Goal: Task Accomplishment & Management: Manage account settings

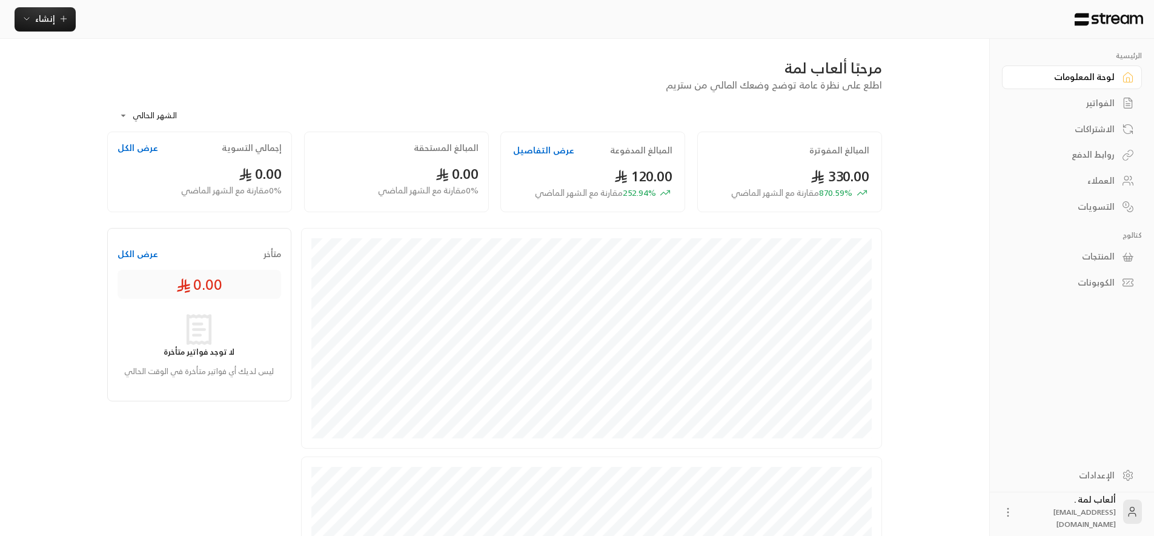
click at [1103, 105] on div "الفواتير" at bounding box center [1066, 103] width 98 height 12
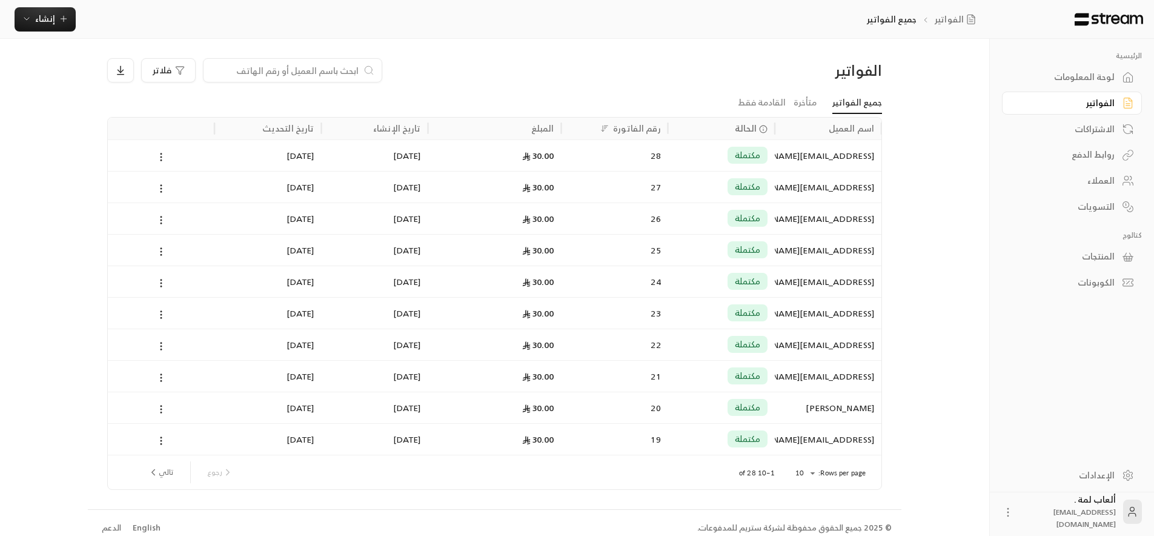
scroll to position [2, 0]
click at [177, 280] on div at bounding box center [161, 279] width 92 height 31
click at [684, 238] on div "مكتملة" at bounding box center [722, 249] width 92 height 31
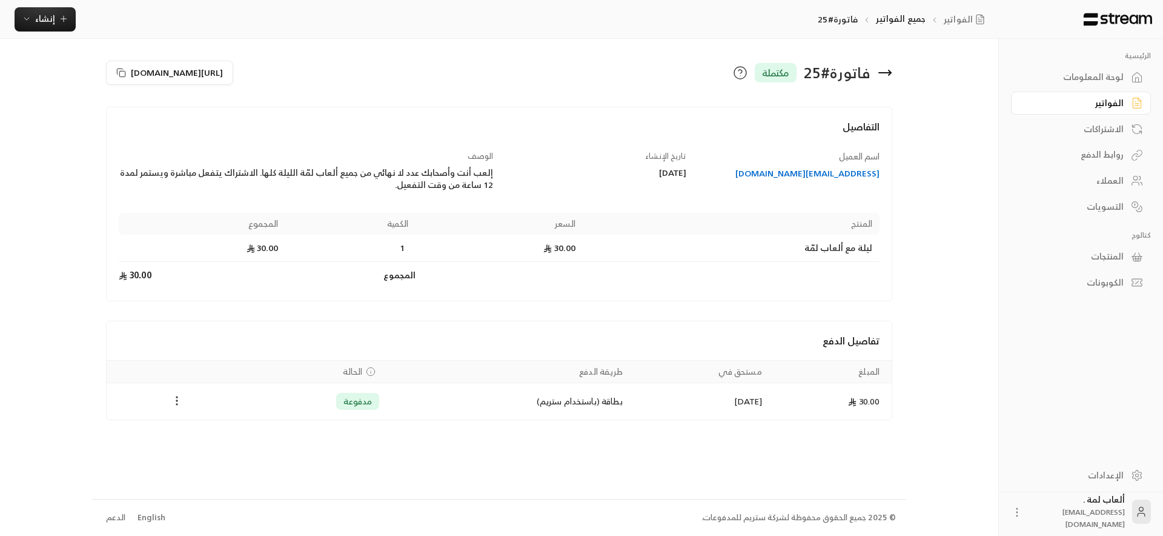
click at [172, 397] on icon "Payments" at bounding box center [177, 400] width 12 height 12
click at [205, 453] on li "استرداد" at bounding box center [207, 454] width 62 height 22
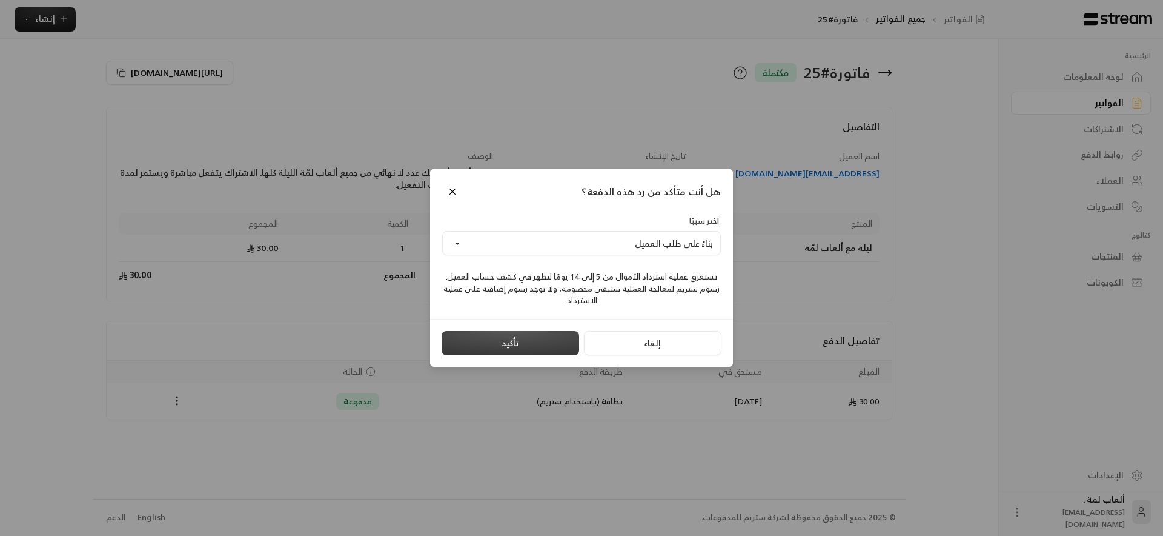
click at [539, 342] on button "تأكيد" at bounding box center [511, 343] width 138 height 24
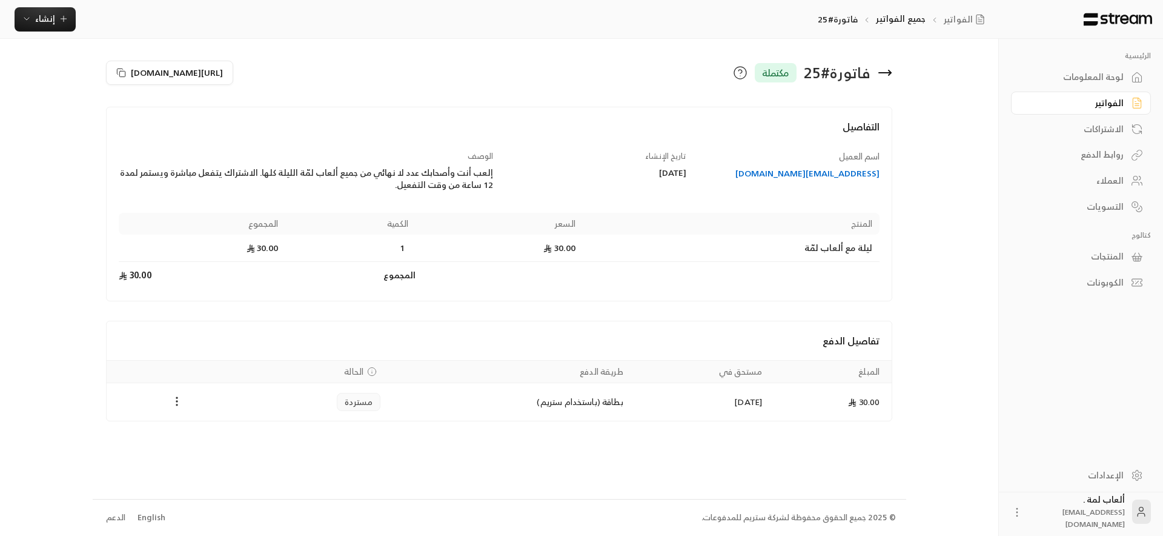
click at [885, 70] on icon at bounding box center [885, 72] width 15 height 15
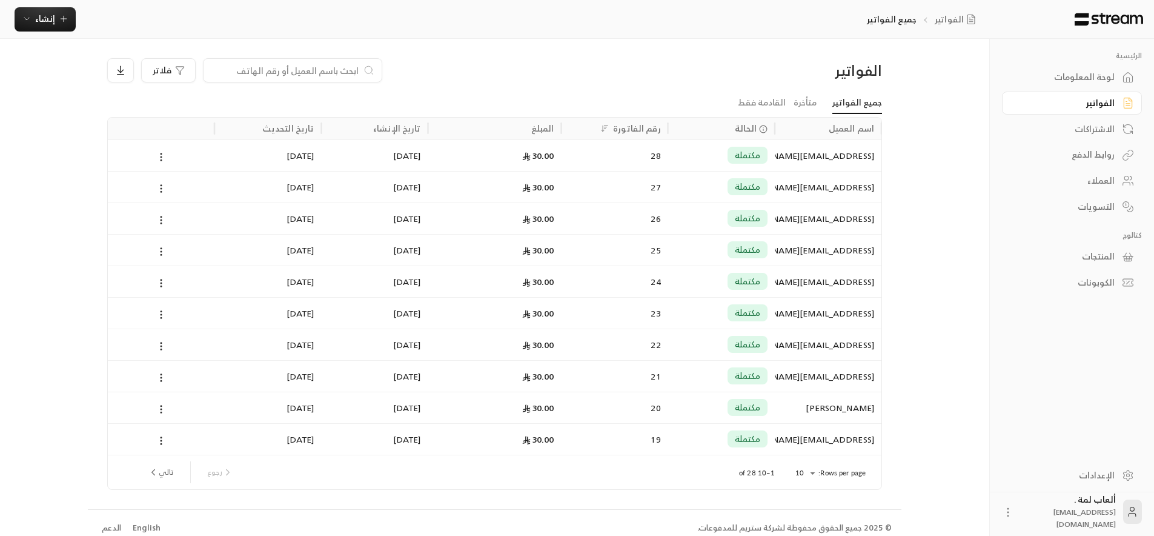
click at [599, 224] on div "26" at bounding box center [615, 218] width 92 height 31
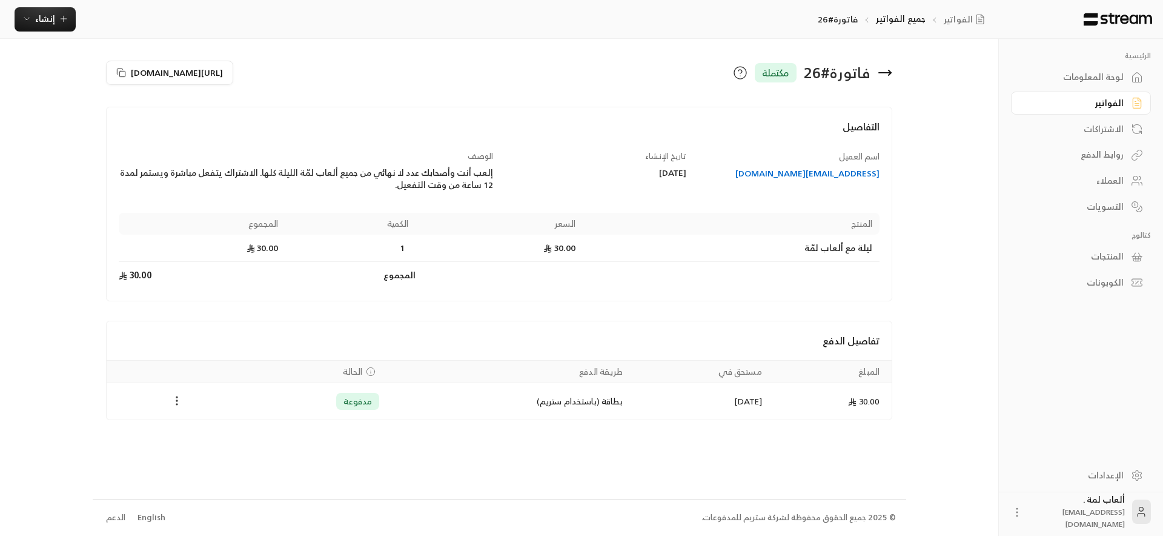
click at [172, 399] on icon "Payments" at bounding box center [177, 400] width 12 height 12
click at [214, 453] on li "استرداد" at bounding box center [207, 454] width 62 height 22
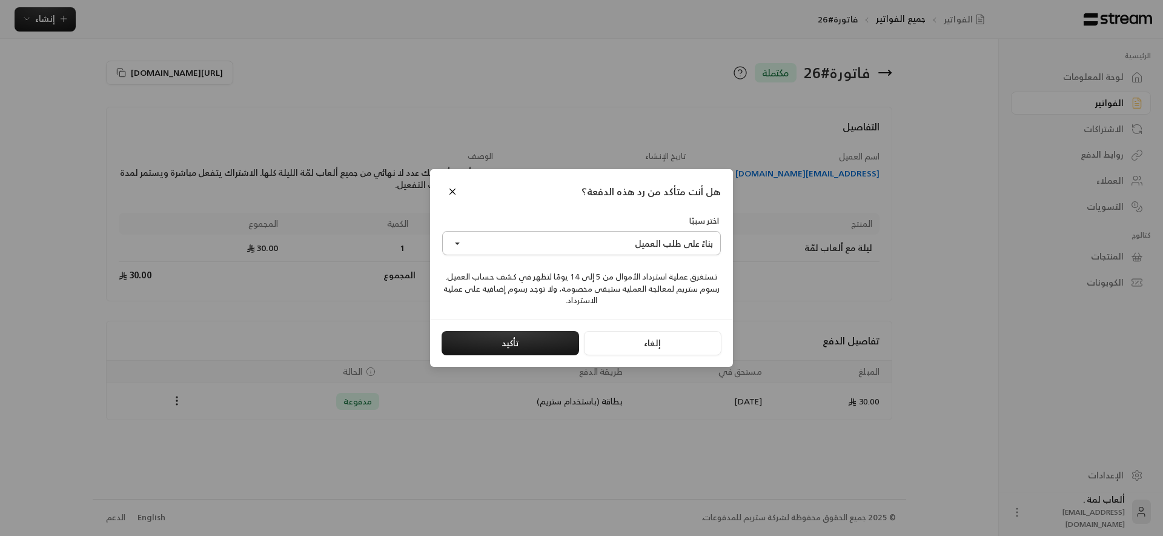
click at [577, 239] on button "بناءً على طلب العميل" at bounding box center [581, 243] width 279 height 24
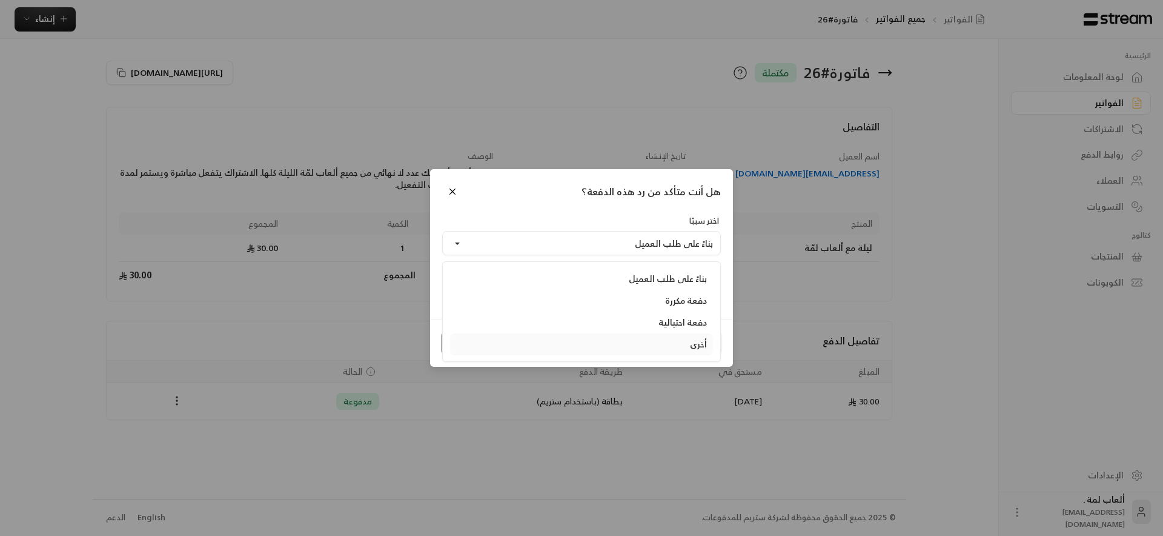
click at [699, 346] on div "أخرى" at bounding box center [581, 344] width 251 height 12
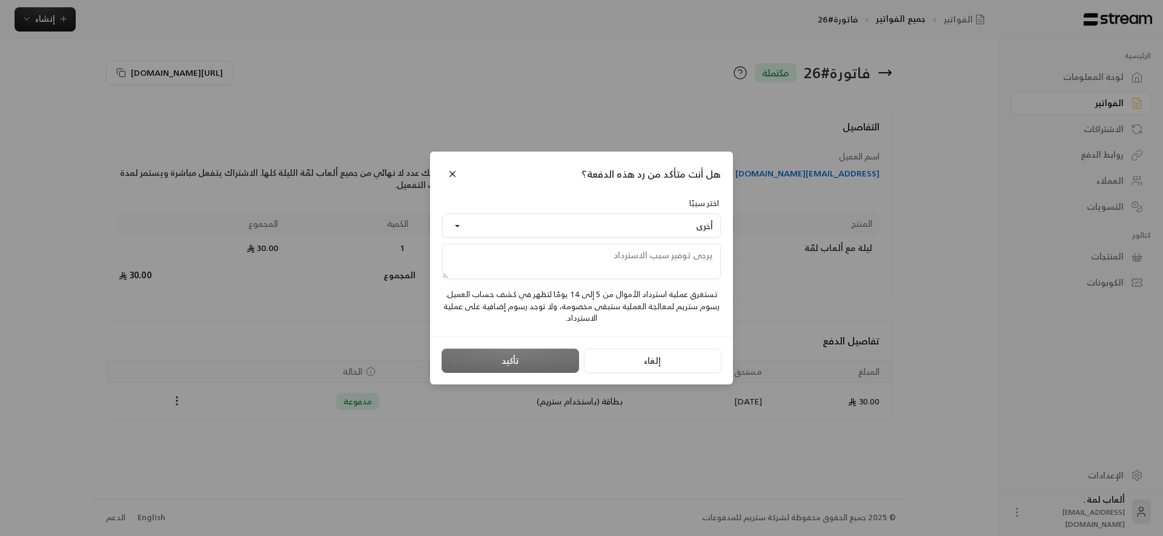
click at [667, 258] on textarea at bounding box center [581, 261] width 279 height 35
type textarea "j"
click at [707, 260] on textarea "تجريبي" at bounding box center [581, 261] width 279 height 35
click at [705, 258] on textarea "تجريبي" at bounding box center [581, 261] width 279 height 35
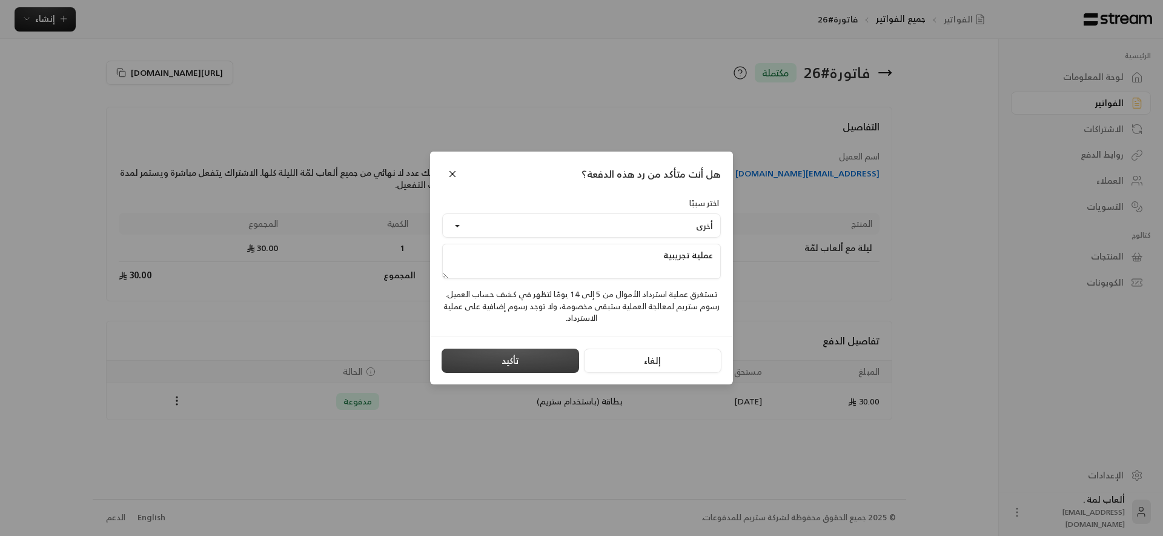
type textarea "عملية تجريبية"
click at [537, 356] on button "تأكيد" at bounding box center [511, 360] width 138 height 24
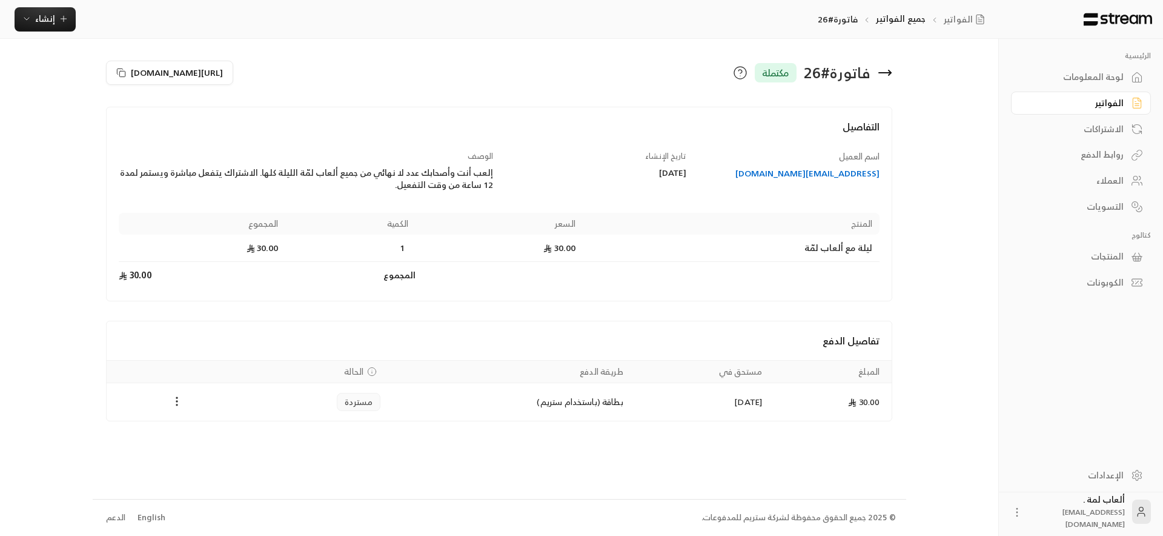
click at [1101, 106] on div "الفواتير" at bounding box center [1075, 103] width 98 height 12
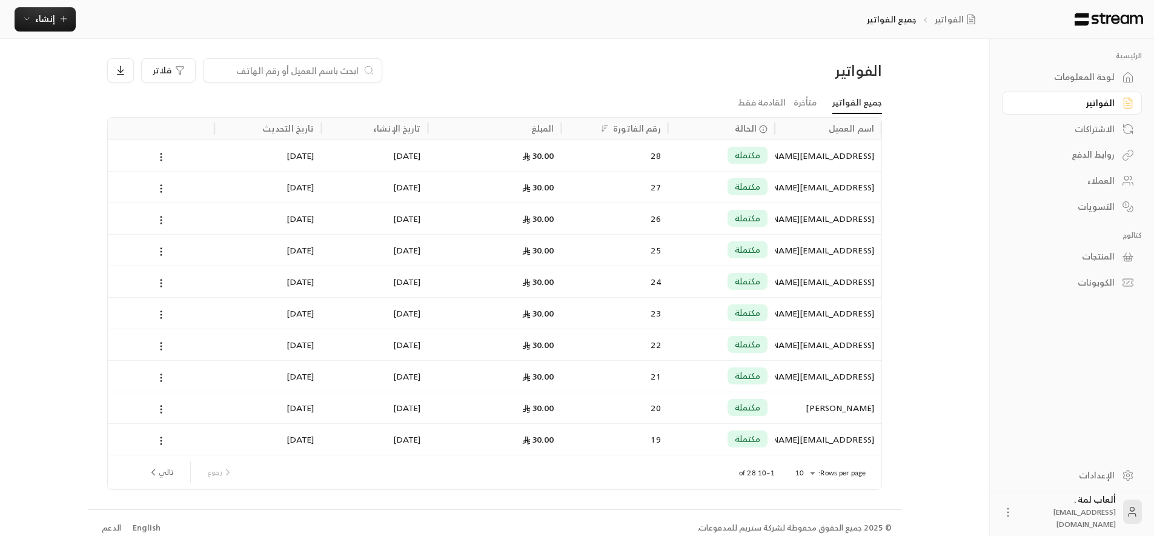
click at [640, 188] on div "27" at bounding box center [615, 186] width 92 height 31
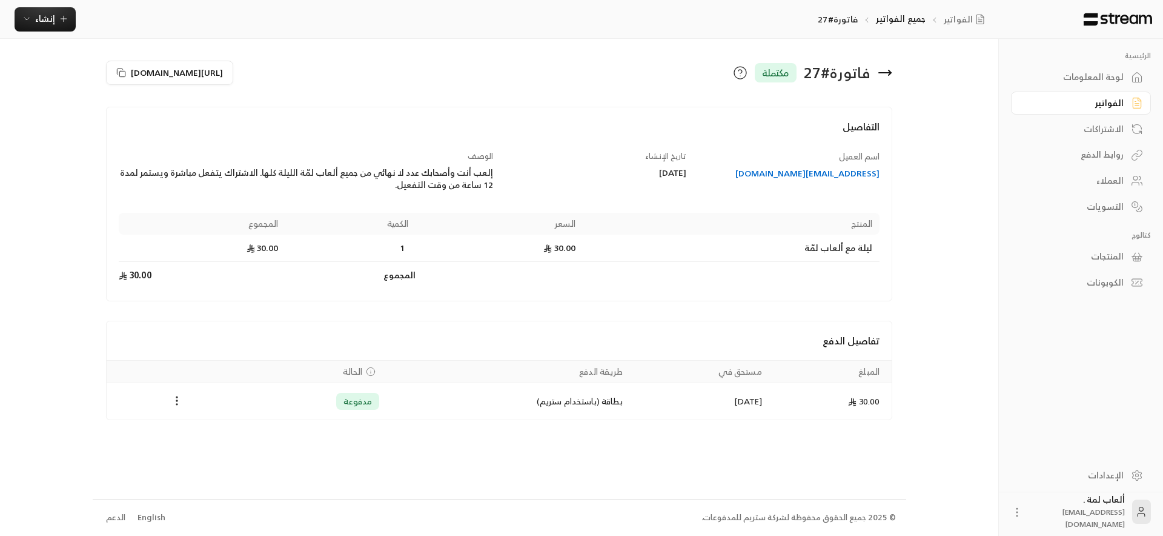
click at [1078, 100] on div "الفواتير" at bounding box center [1075, 103] width 98 height 12
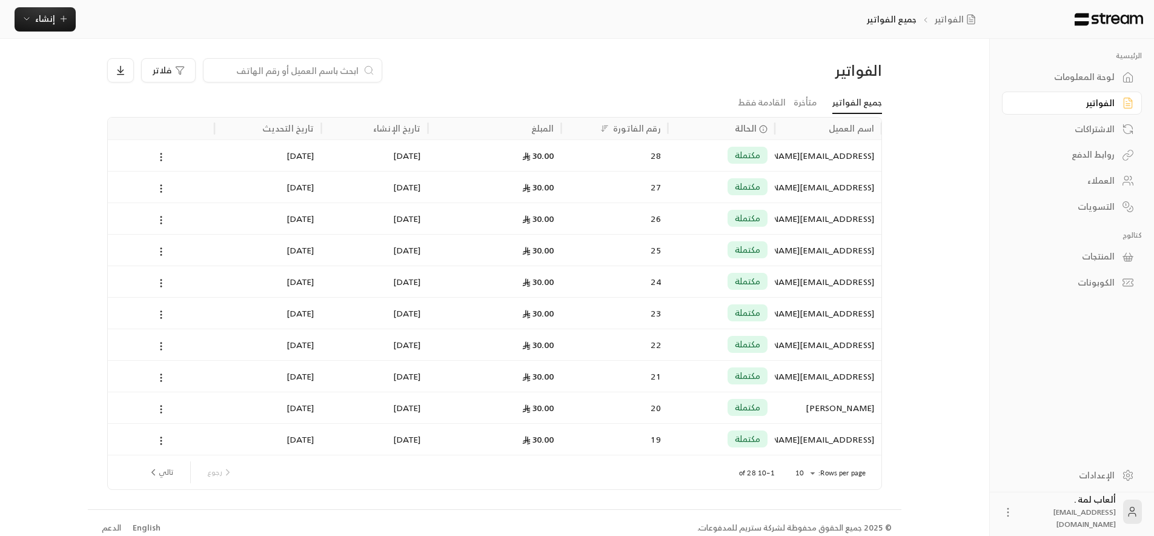
click at [483, 167] on div "30.00" at bounding box center [495, 155] width 119 height 31
